Goal: Information Seeking & Learning: Learn about a topic

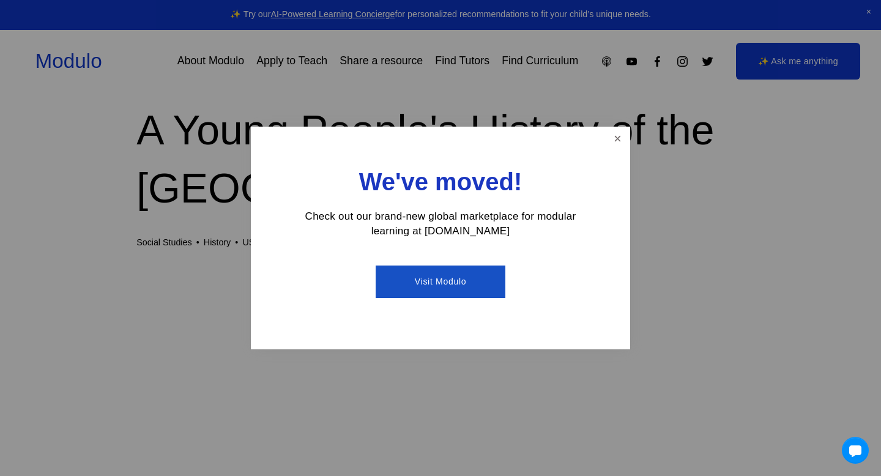
scroll to position [167, 0]
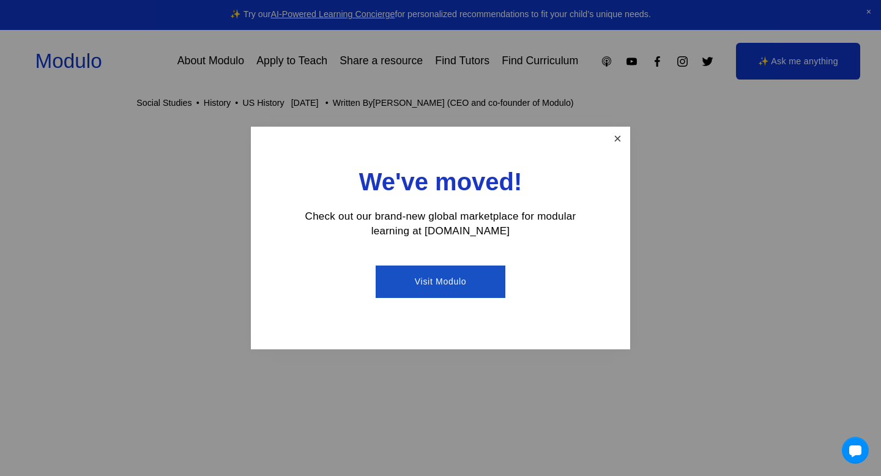
click at [616, 137] on link "Close" at bounding box center [617, 139] width 21 height 21
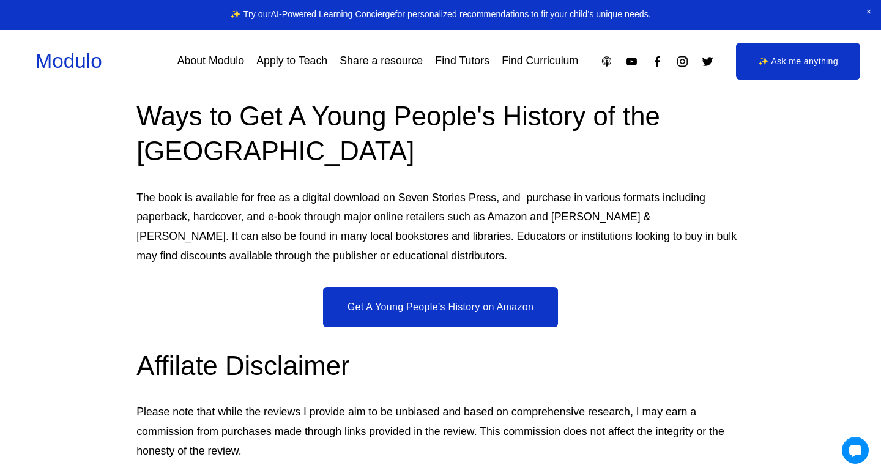
scroll to position [6768, 0]
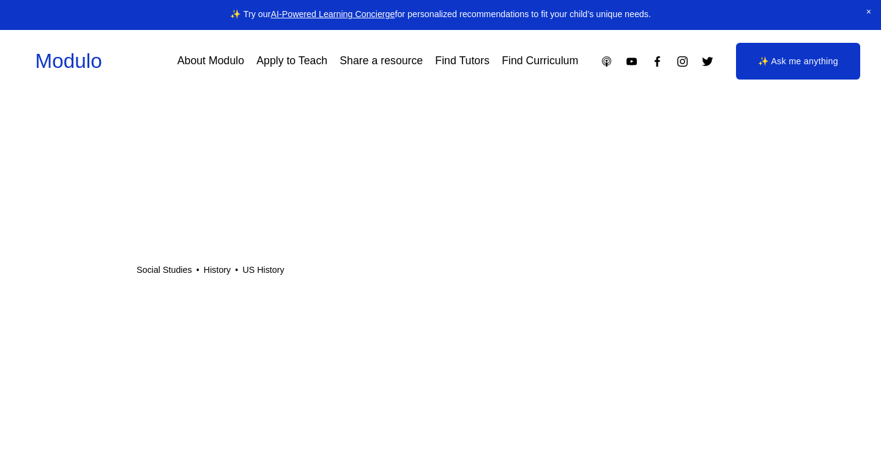
scroll to position [6768, 0]
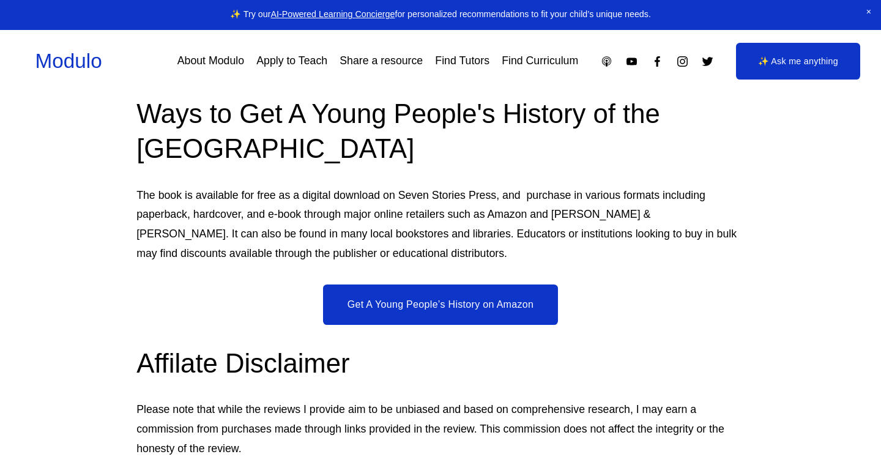
click at [538, 72] on link "Find Curriculum" at bounding box center [540, 60] width 76 height 21
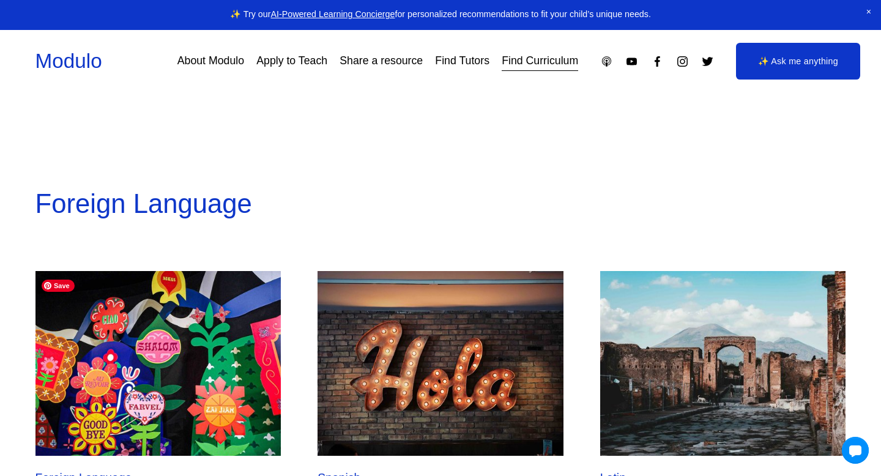
scroll to position [2703, 0]
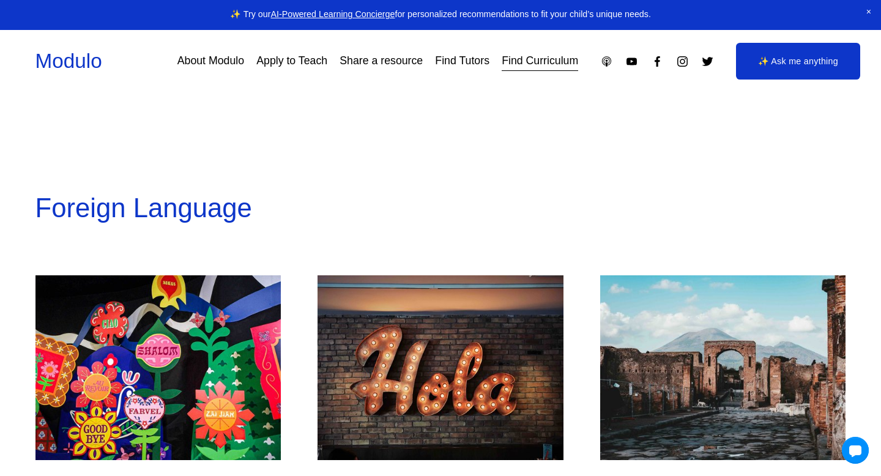
click at [140, 216] on p "Foreign Language" at bounding box center [440, 208] width 811 height 48
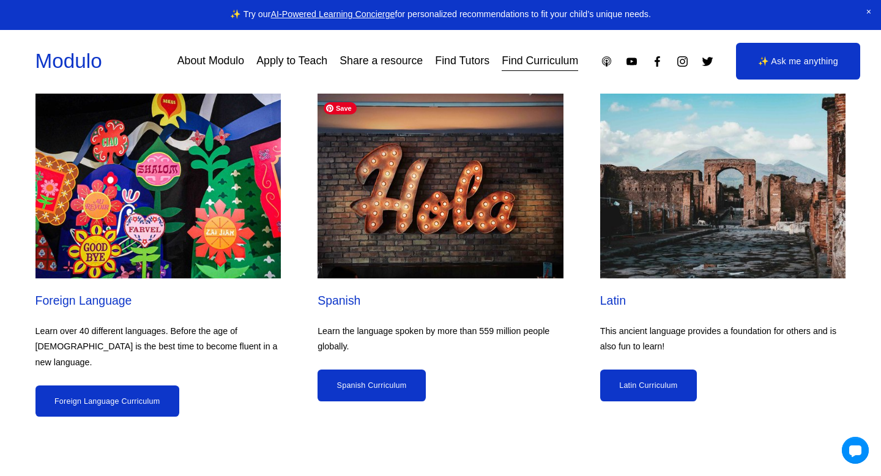
scroll to position [2885, 0]
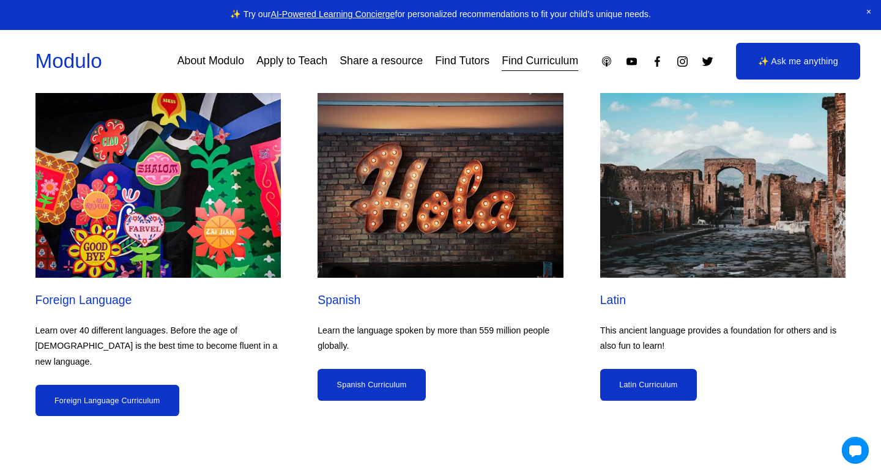
click at [125, 390] on link "Foreign Language Curriculum" at bounding box center [107, 401] width 144 height 32
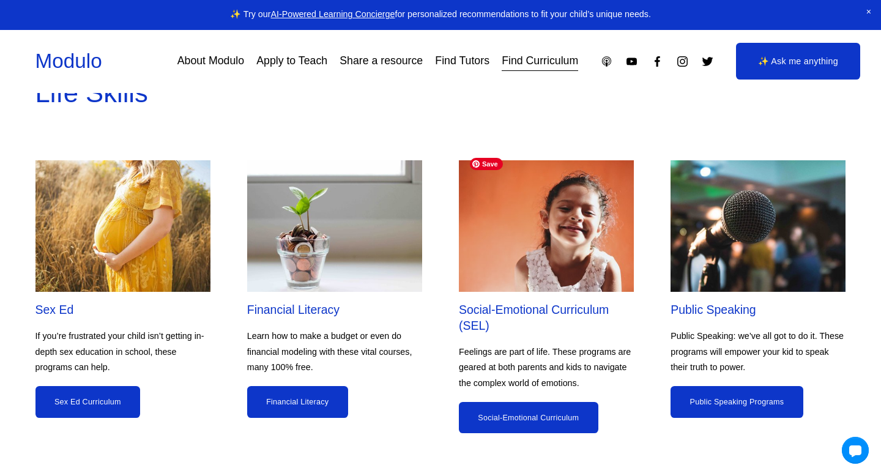
scroll to position [3749, 0]
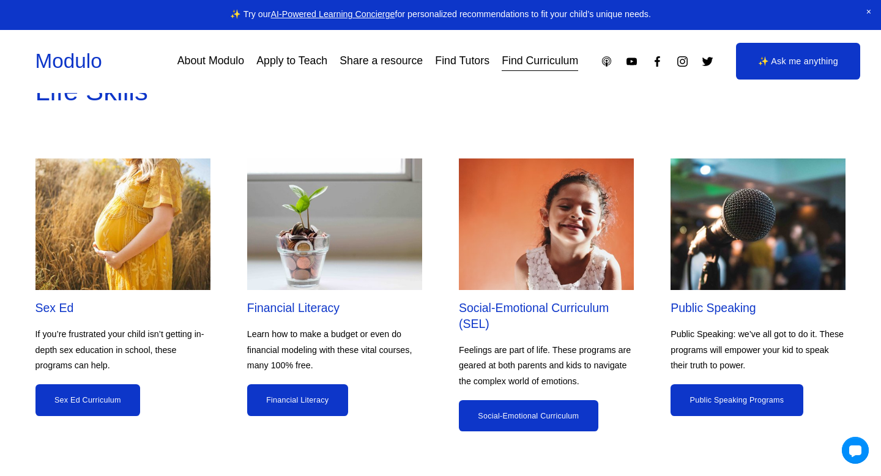
click at [118, 385] on link "Sex Ed Curriculum" at bounding box center [87, 400] width 105 height 32
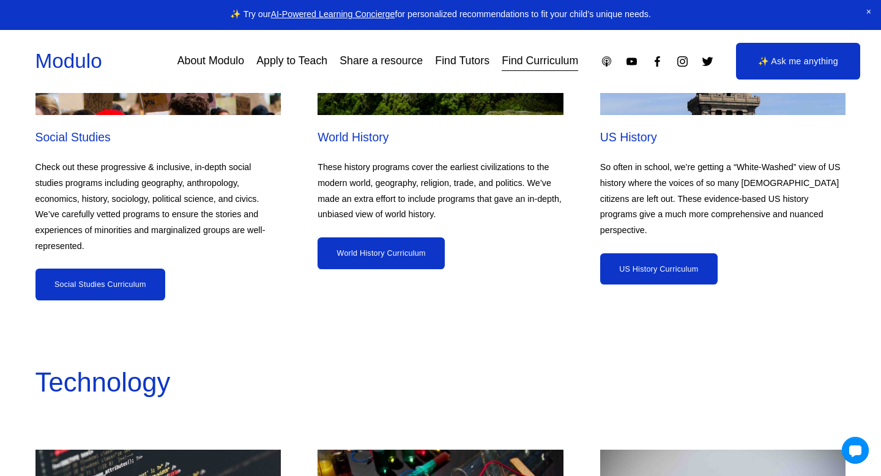
scroll to position [4879, 0]
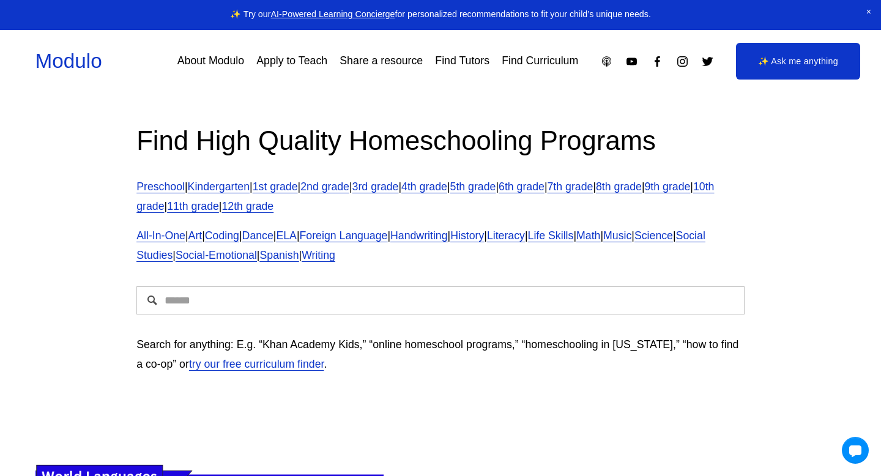
click at [474, 311] on input "Search" at bounding box center [440, 300] width 608 height 28
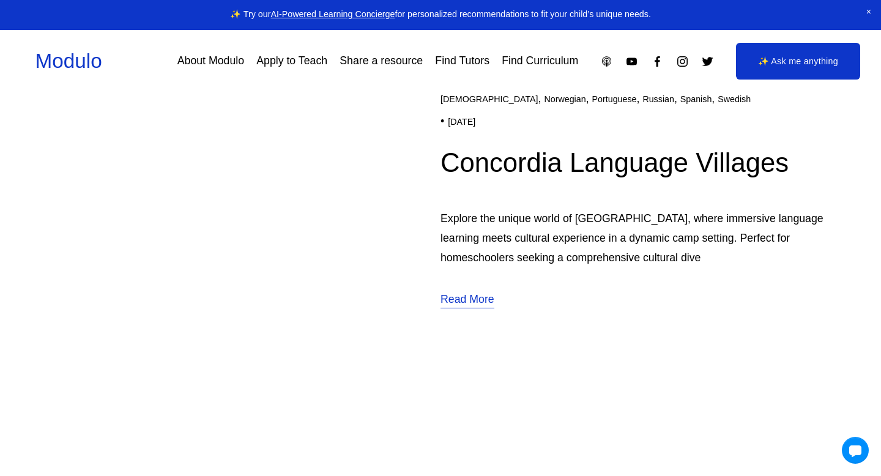
scroll to position [3432, 0]
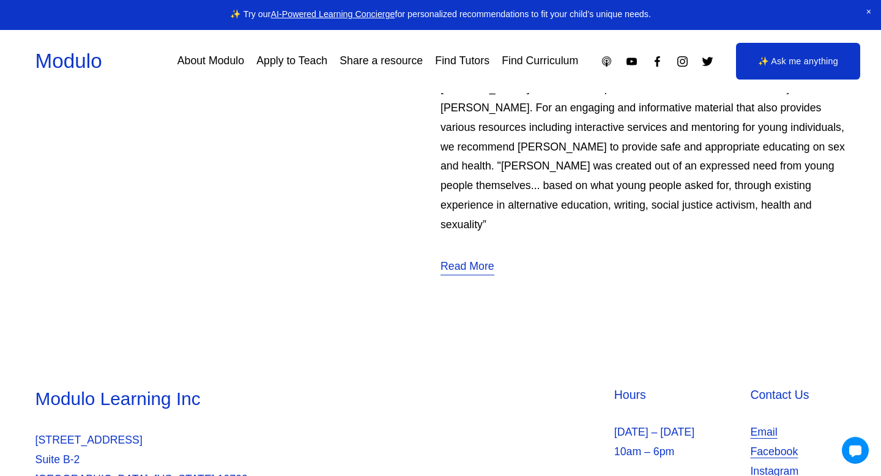
scroll to position [2325, 0]
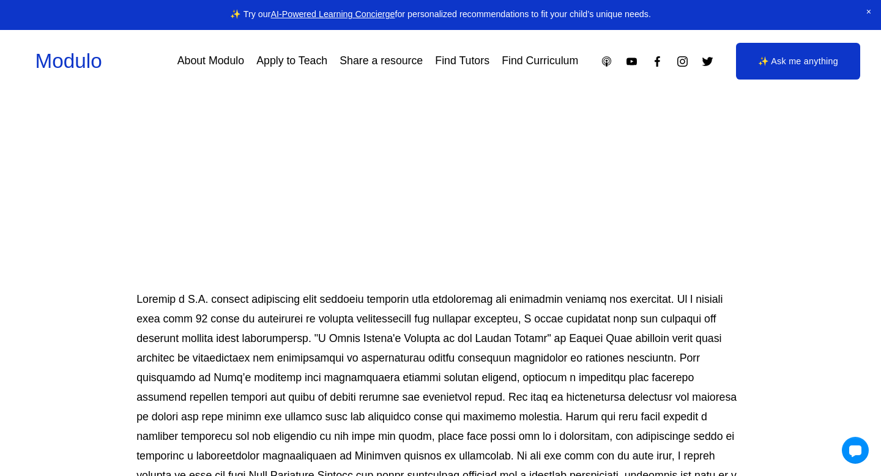
scroll to position [470, 0]
